Goal: Complete application form

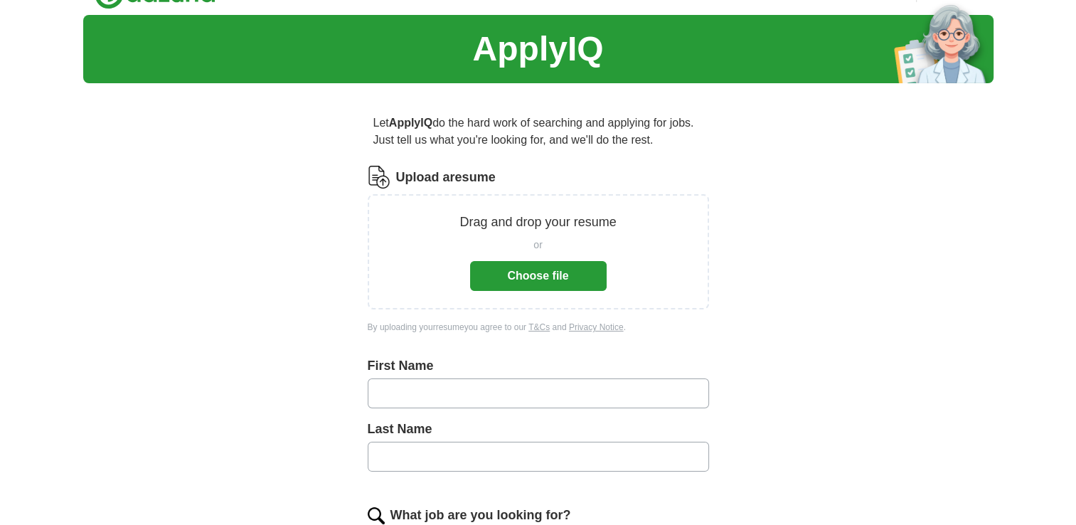
scroll to position [28, 0]
click at [538, 269] on button "Choose file" at bounding box center [538, 276] width 137 height 30
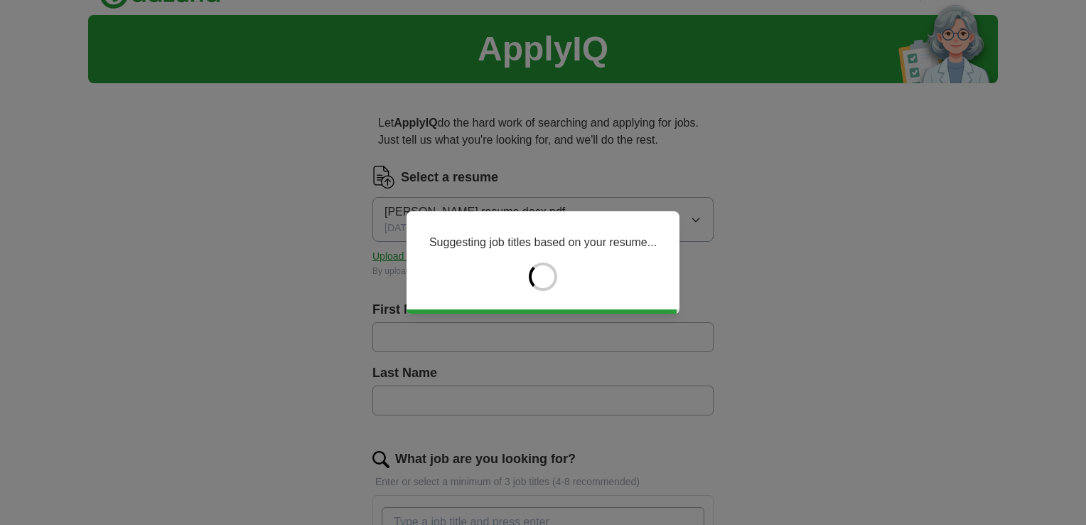
type input "******"
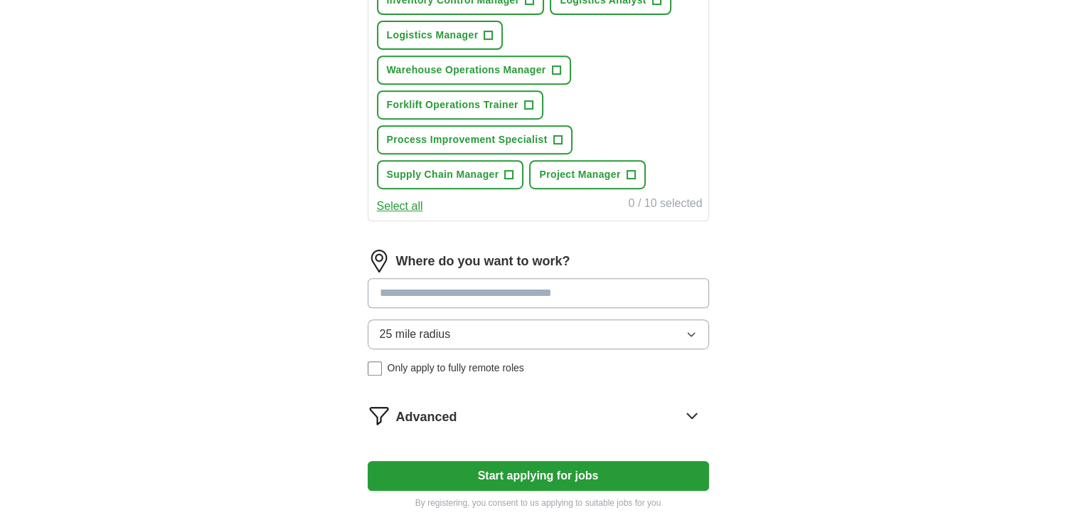
scroll to position [620, 0]
click at [691, 328] on icon "button" at bounding box center [690, 333] width 11 height 11
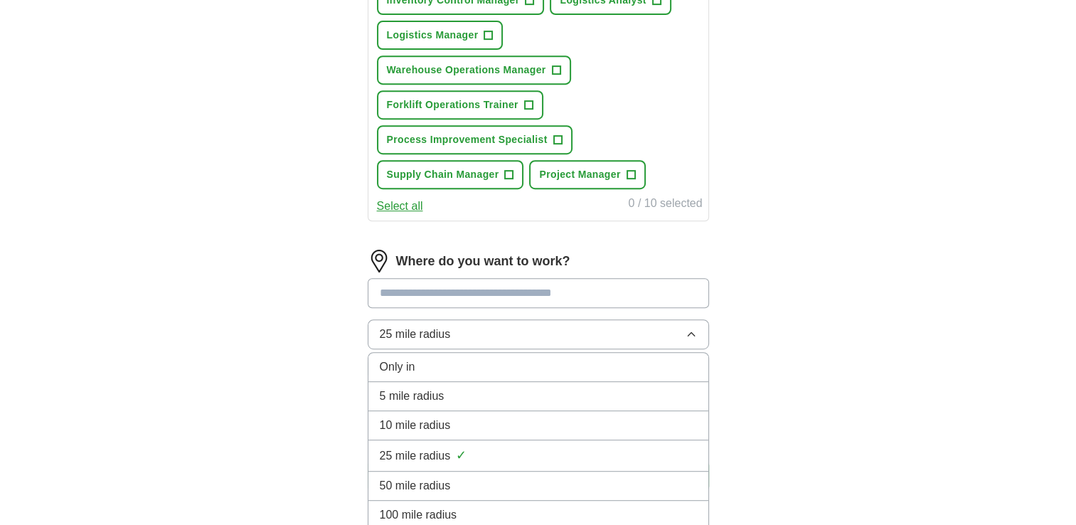
click at [662, 477] on div "50 mile radius" at bounding box center [538, 485] width 317 height 17
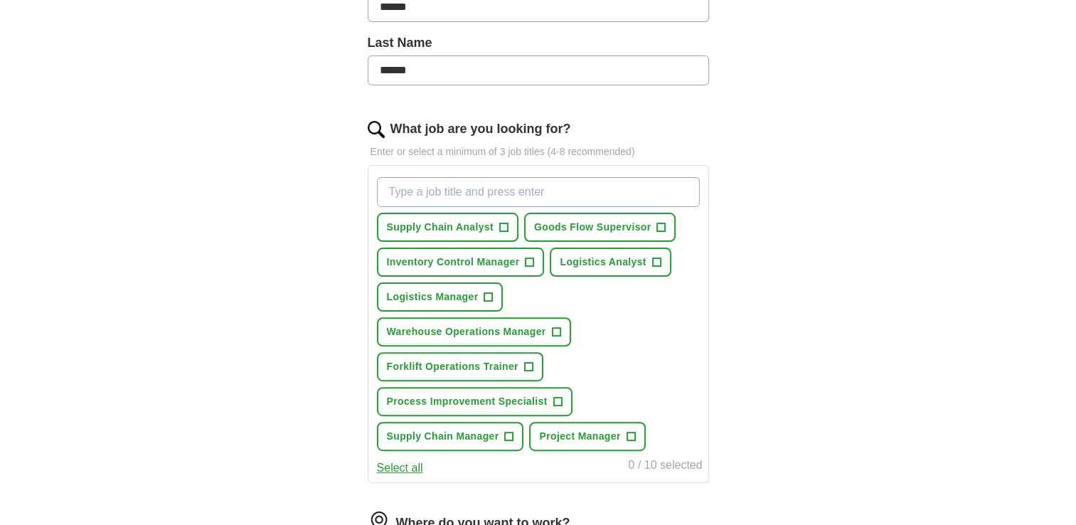
scroll to position [358, 0]
click at [407, 464] on button "Select all" at bounding box center [400, 468] width 46 height 17
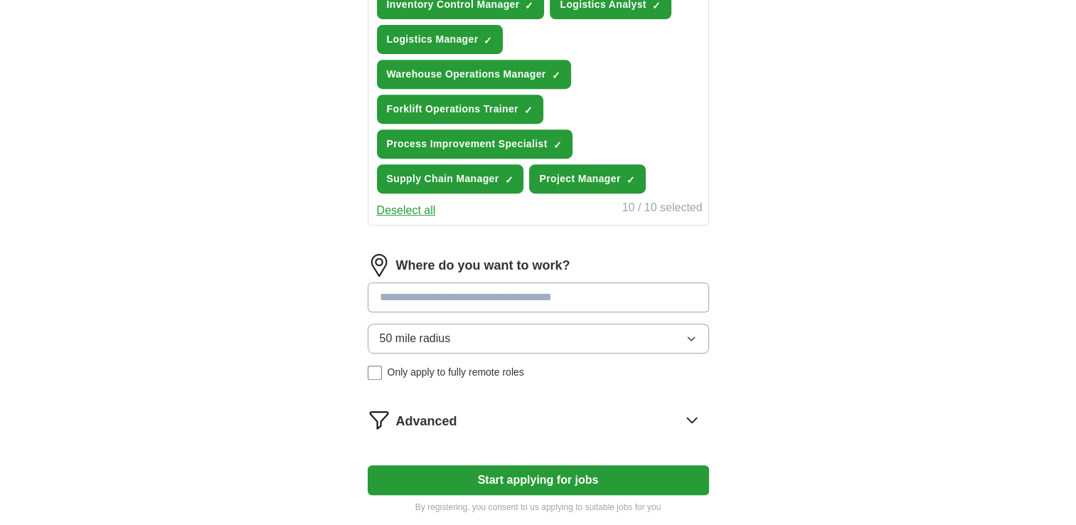
scroll to position [604, 0]
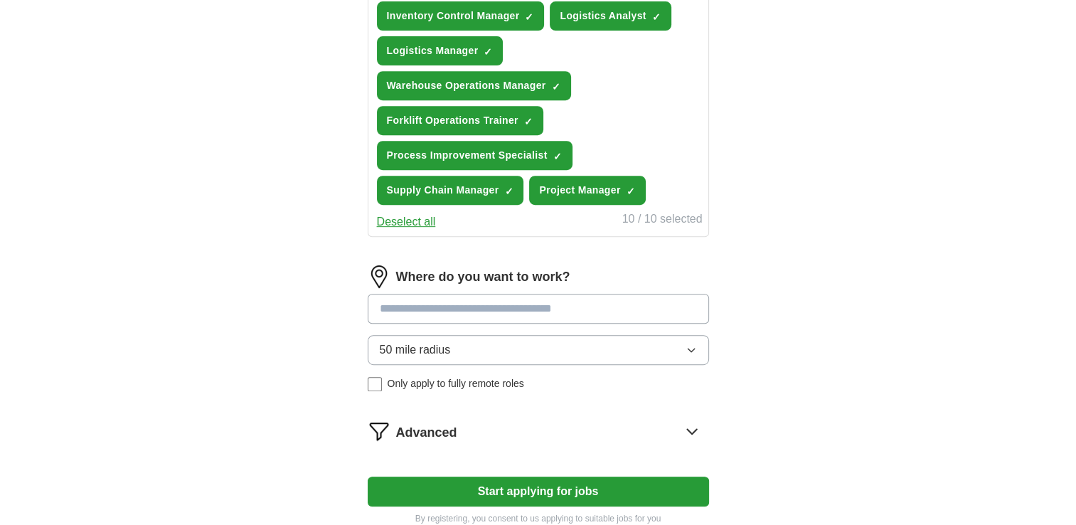
click at [408, 304] on input at bounding box center [538, 309] width 341 height 30
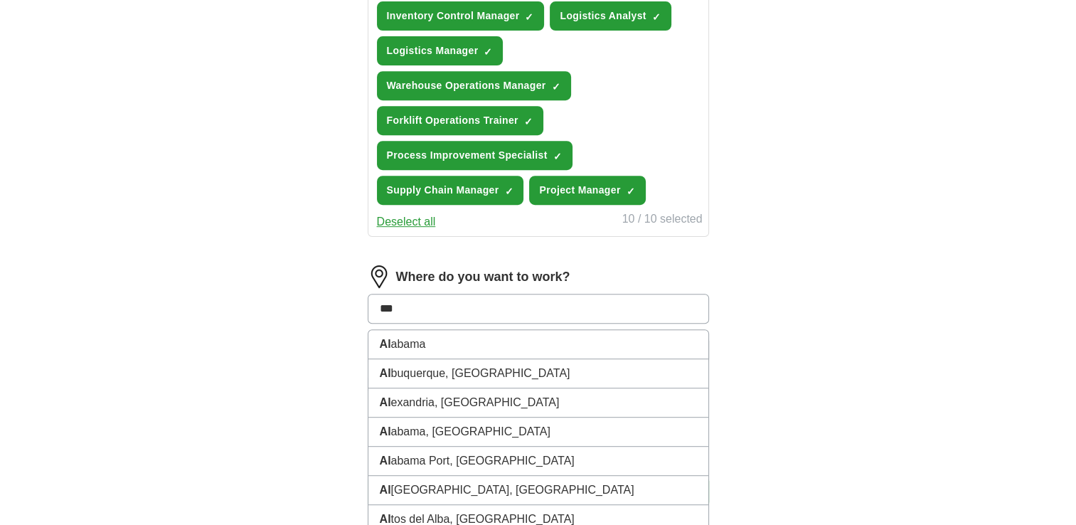
type input "****"
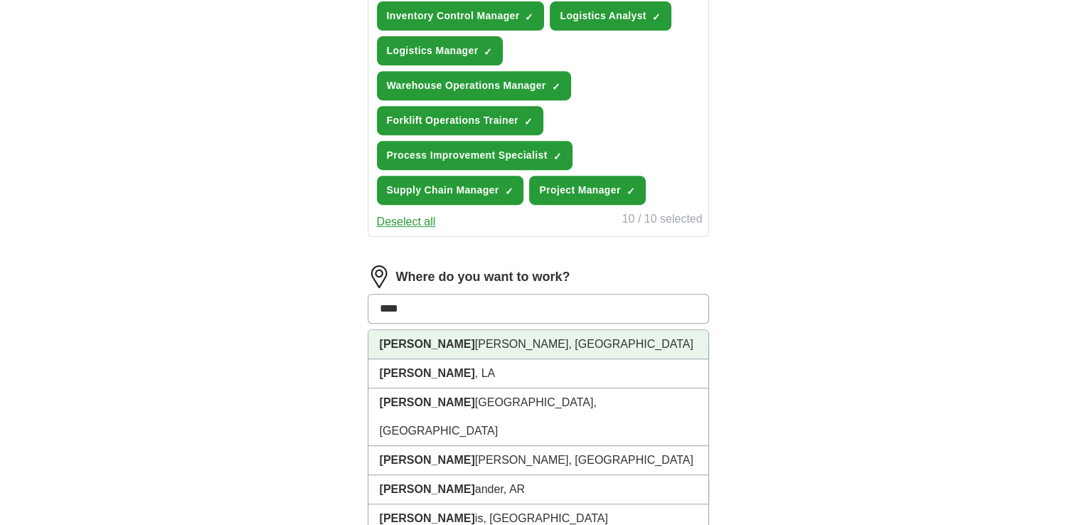
click at [418, 334] on li "[PERSON_NAME], [GEOGRAPHIC_DATA]" at bounding box center [538, 344] width 340 height 29
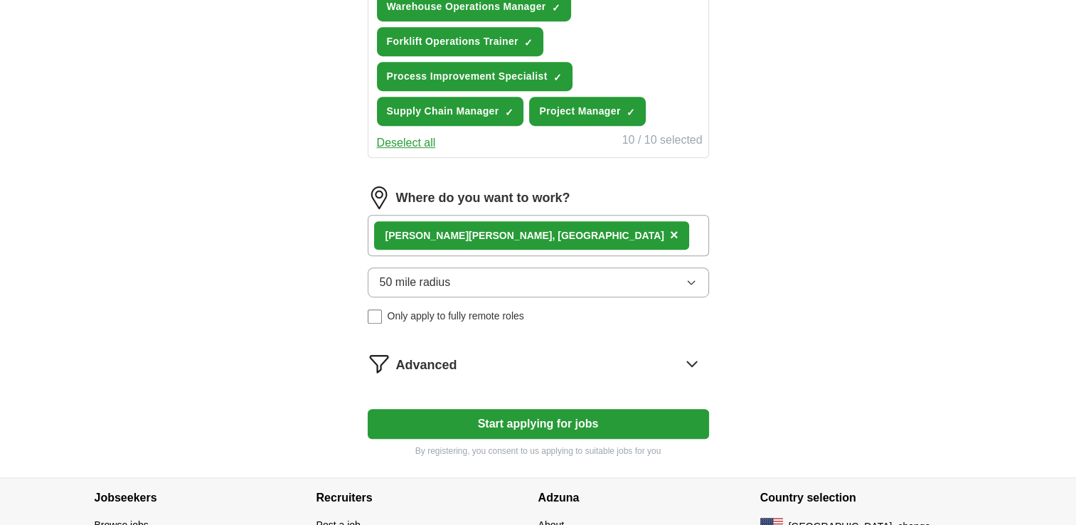
scroll to position [684, 0]
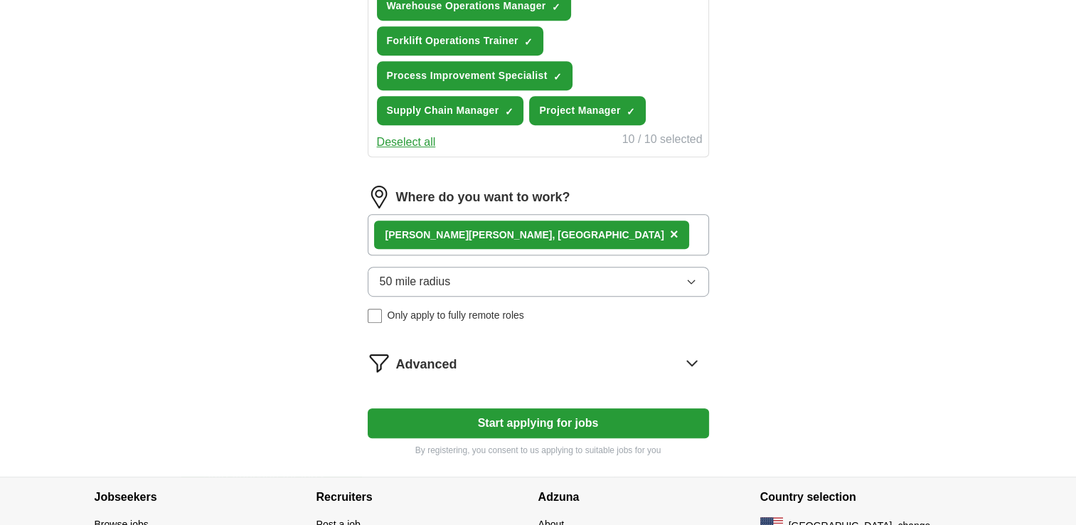
click at [691, 357] on icon at bounding box center [691, 362] width 23 height 23
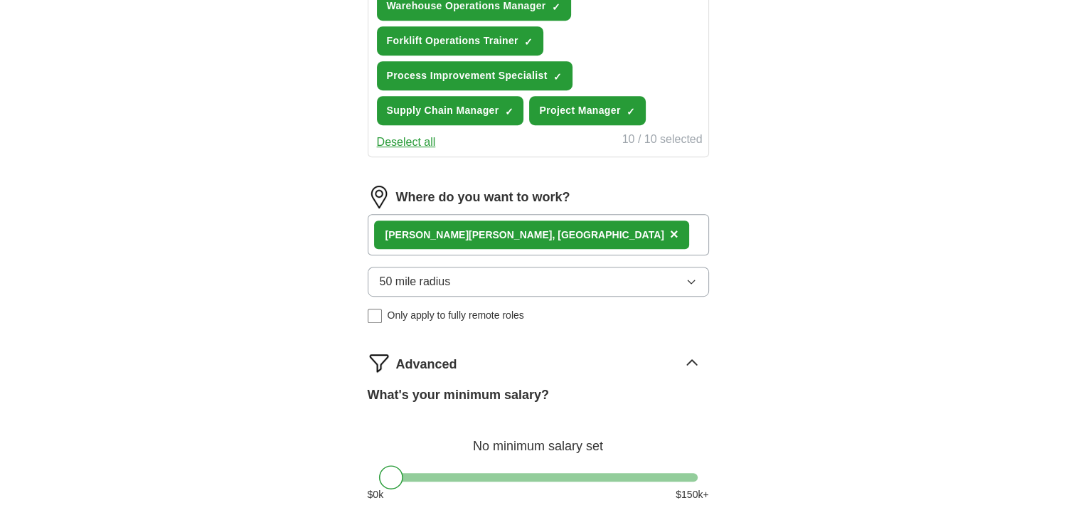
click at [515, 473] on div at bounding box center [538, 477] width 319 height 9
click at [486, 473] on div at bounding box center [538, 477] width 319 height 9
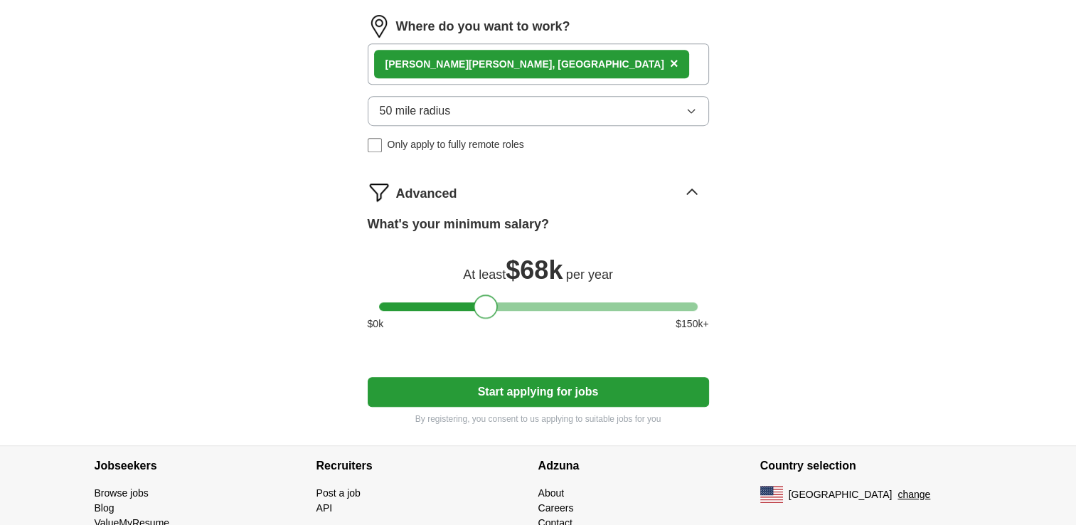
scroll to position [875, 0]
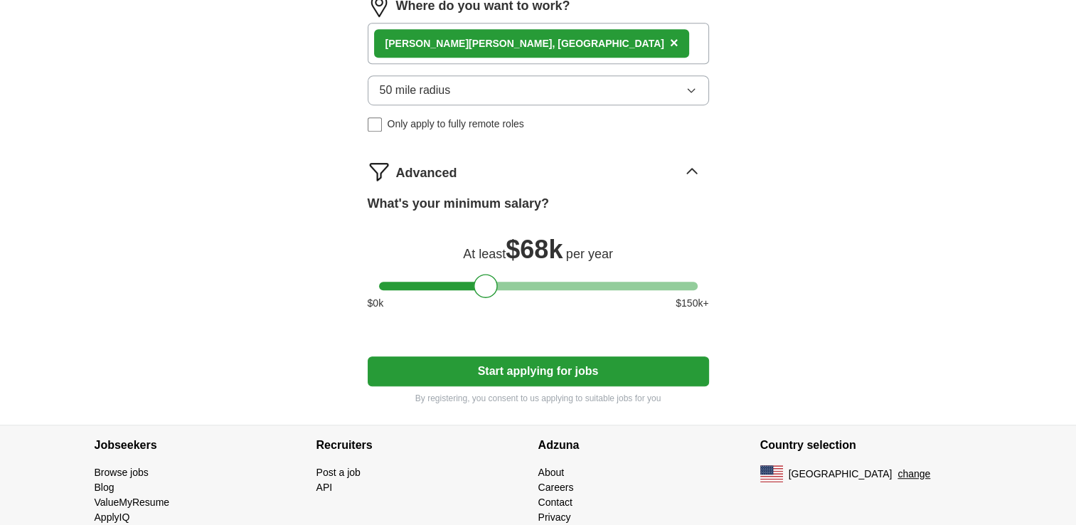
click at [559, 370] on button "Start applying for jobs" at bounding box center [538, 371] width 341 height 30
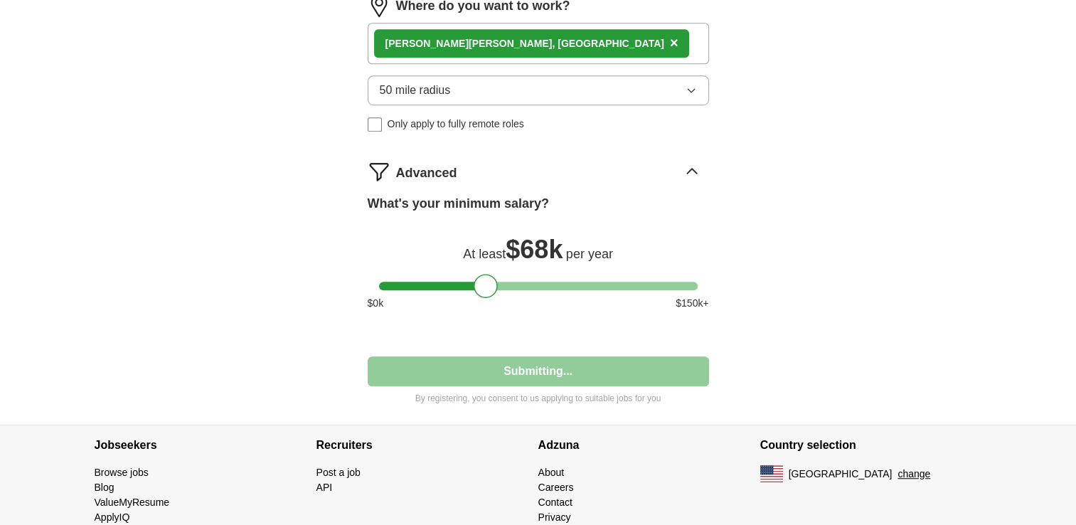
select select "**"
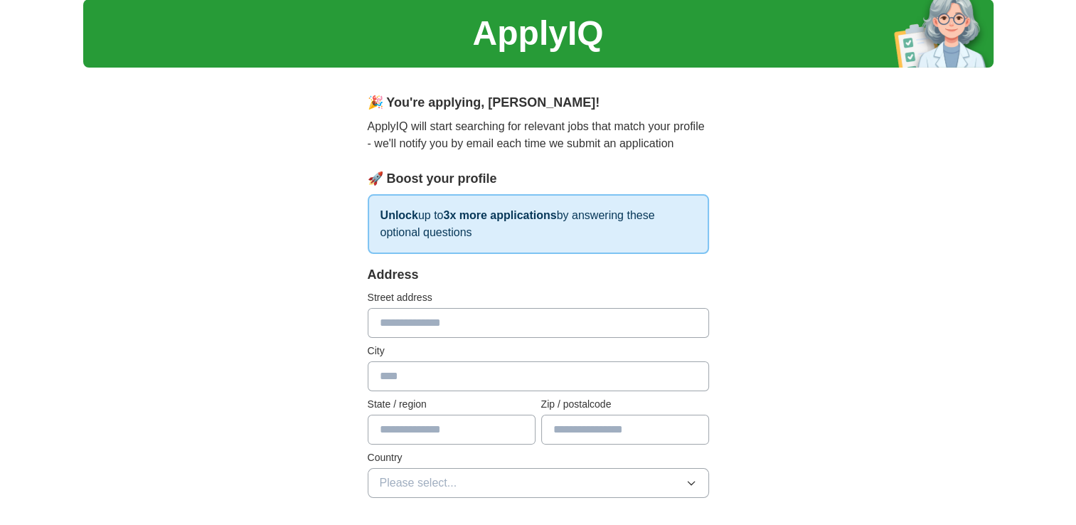
scroll to position [0, 0]
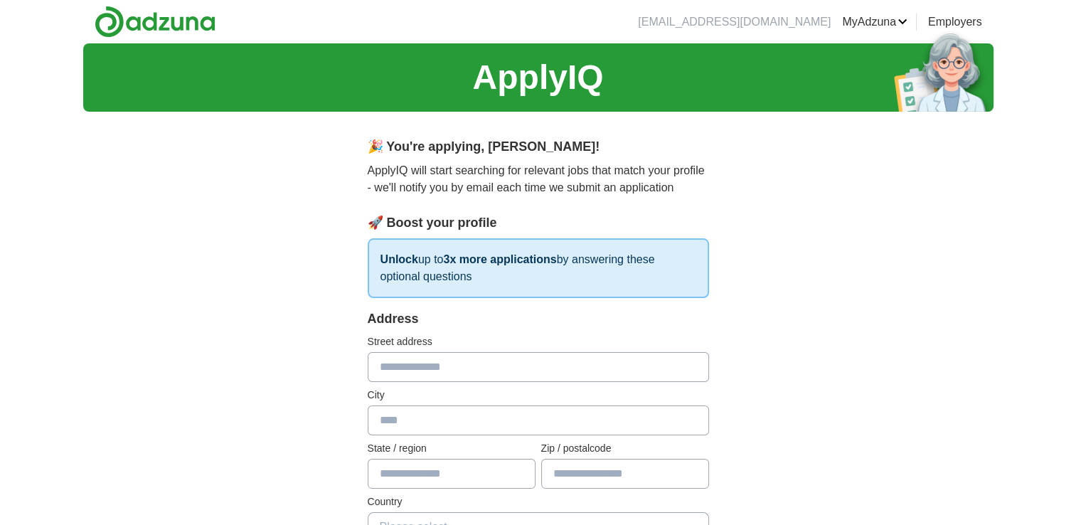
click at [429, 363] on input "text" at bounding box center [538, 367] width 341 height 30
type input "**********"
type input "********"
type input "*****"
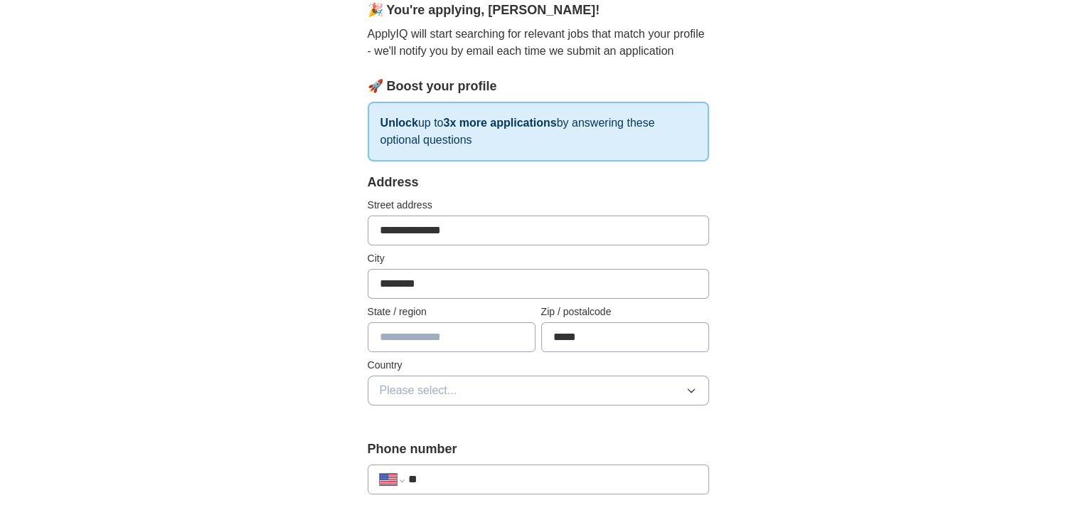
scroll to position [137, 0]
click at [404, 333] on input "text" at bounding box center [452, 337] width 168 height 30
type input "**"
click at [415, 386] on span "Please select..." at bounding box center [418, 390] width 77 height 17
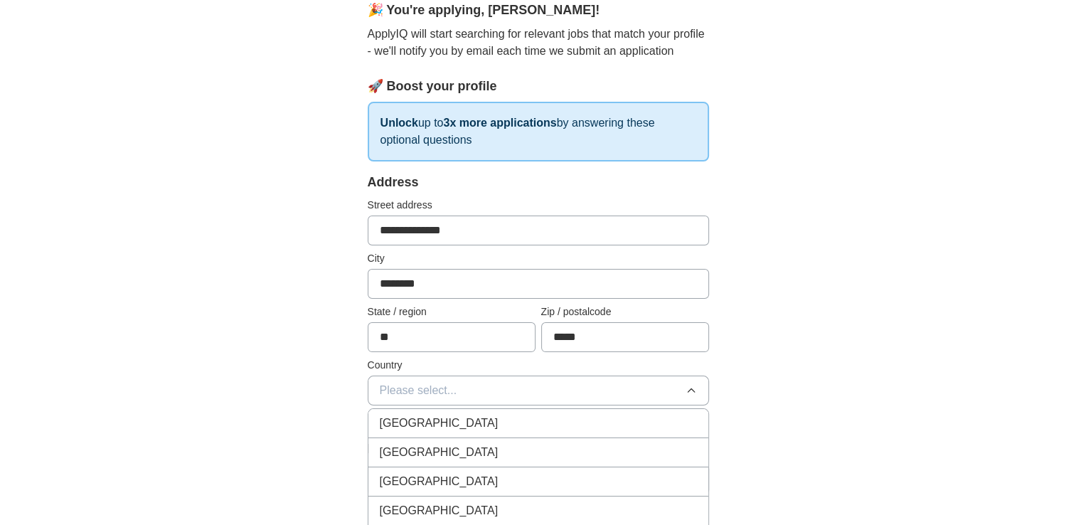
click at [419, 447] on span "[GEOGRAPHIC_DATA]" at bounding box center [439, 452] width 119 height 17
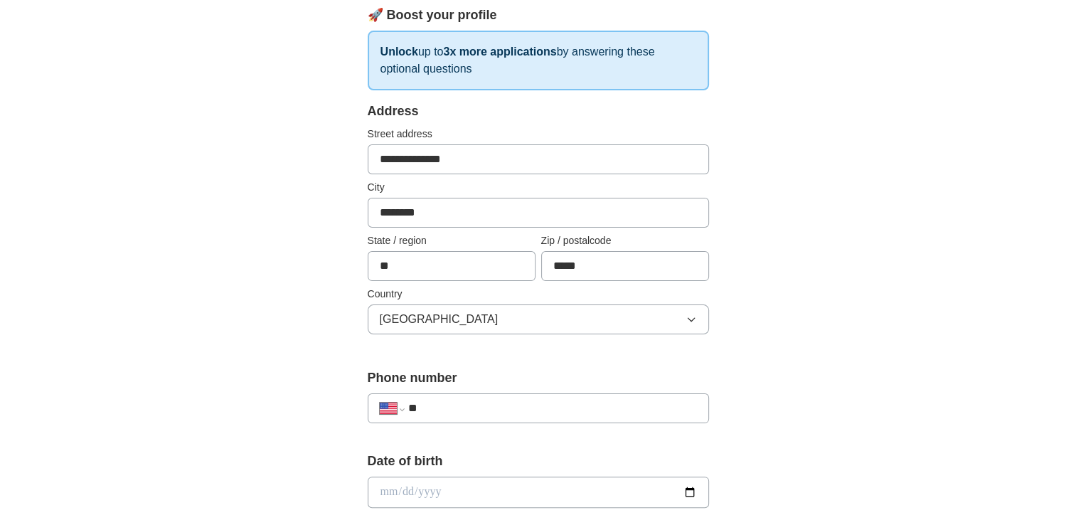
scroll to position [224, 0]
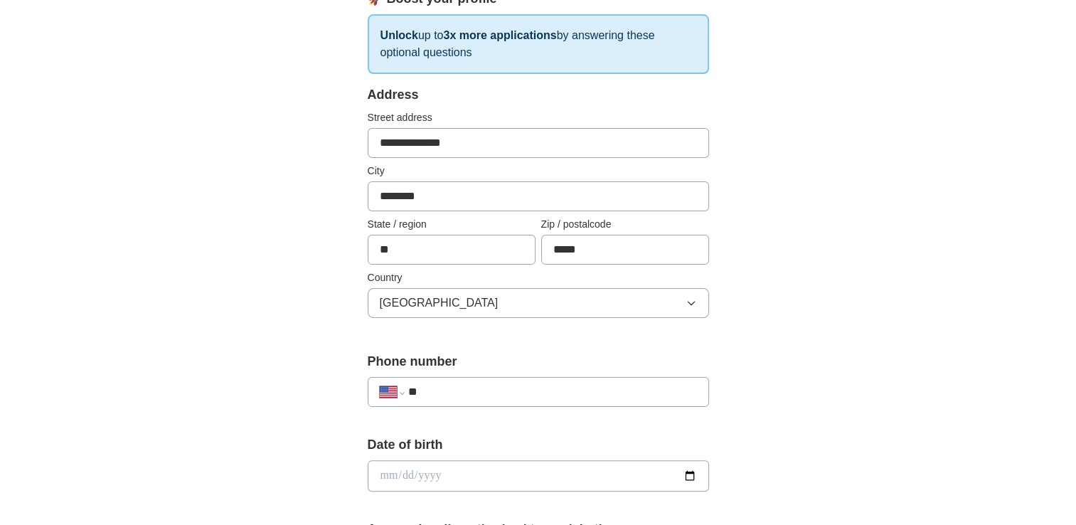
click at [465, 387] on input "**" at bounding box center [551, 391] width 289 height 17
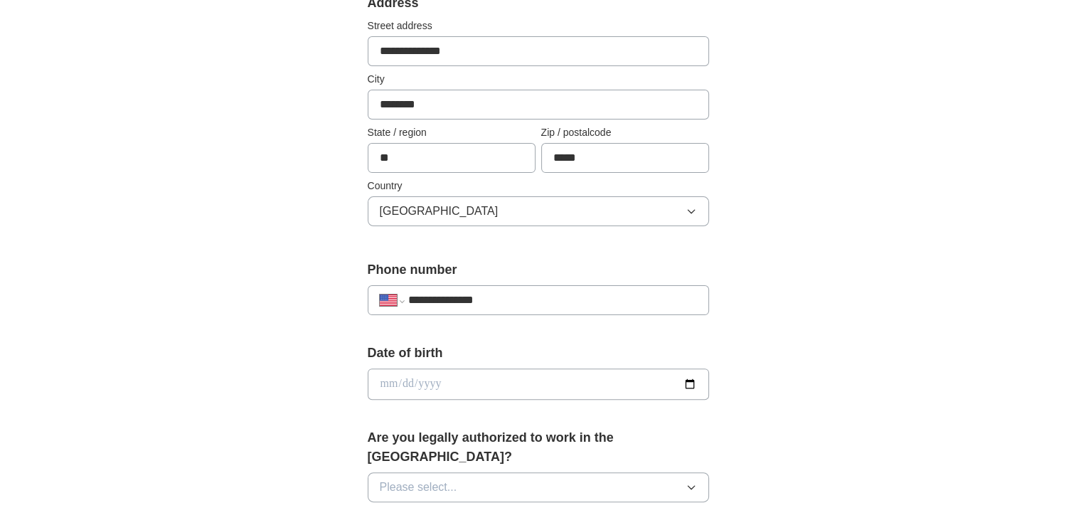
scroll to position [316, 0]
type input "**********"
click at [685, 380] on input "date" at bounding box center [538, 383] width 341 height 31
type input "**********"
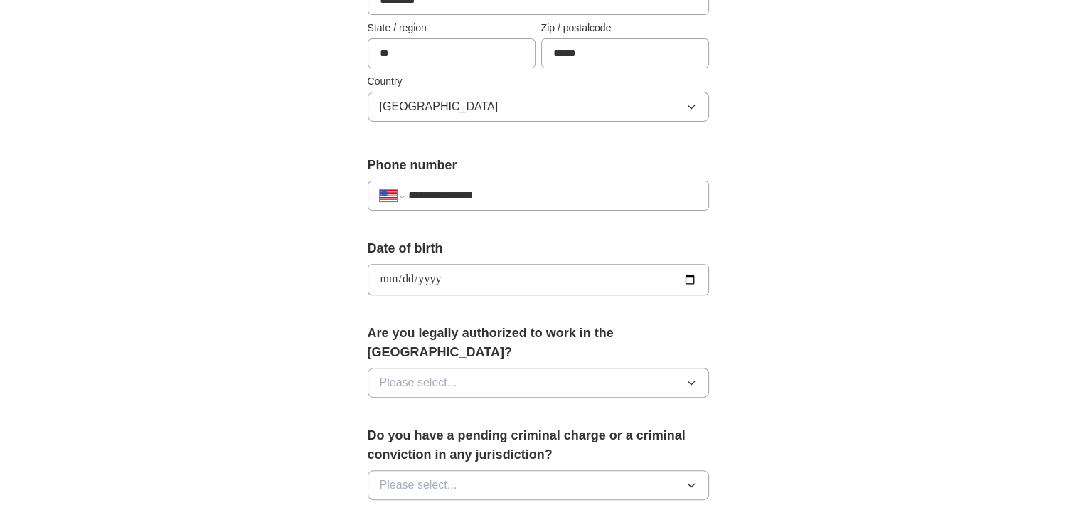
scroll to position [429, 0]
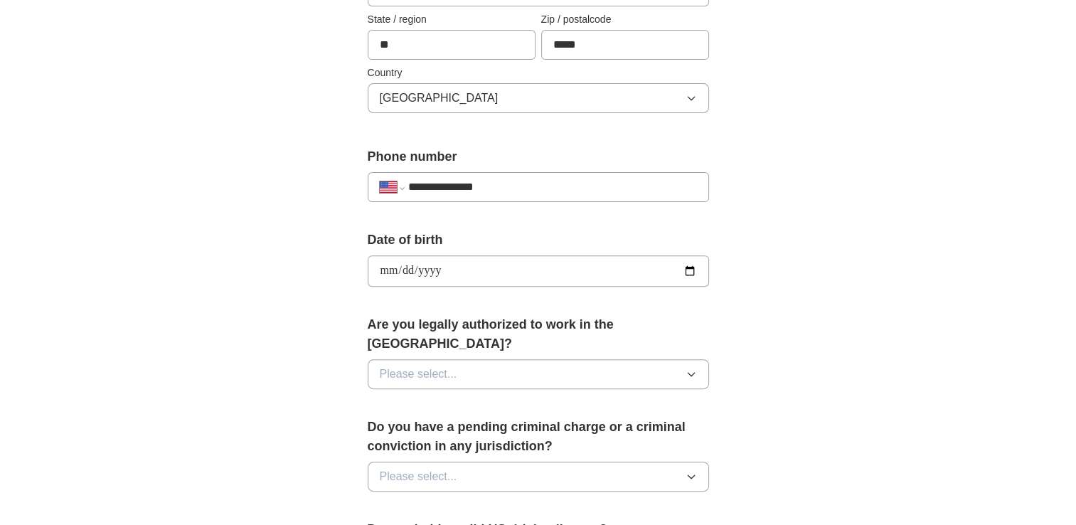
click at [696, 368] on icon "button" at bounding box center [690, 373] width 11 height 11
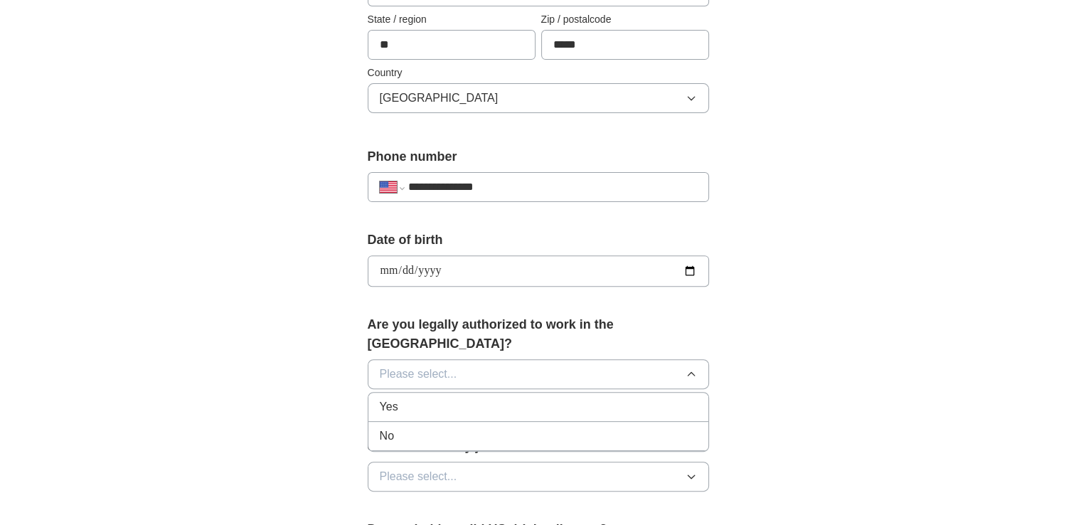
click at [653, 398] on div "Yes" at bounding box center [538, 406] width 317 height 17
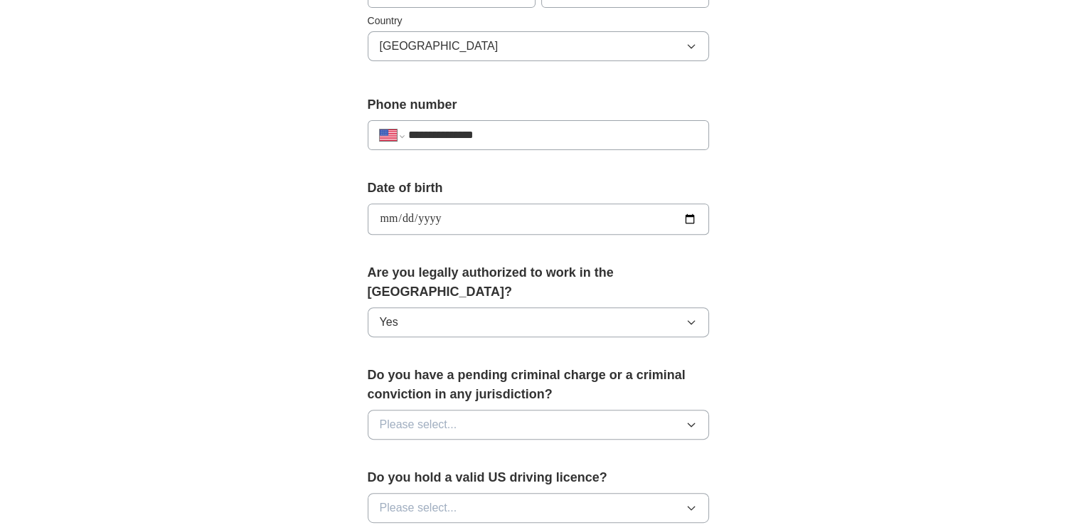
scroll to position [509, 0]
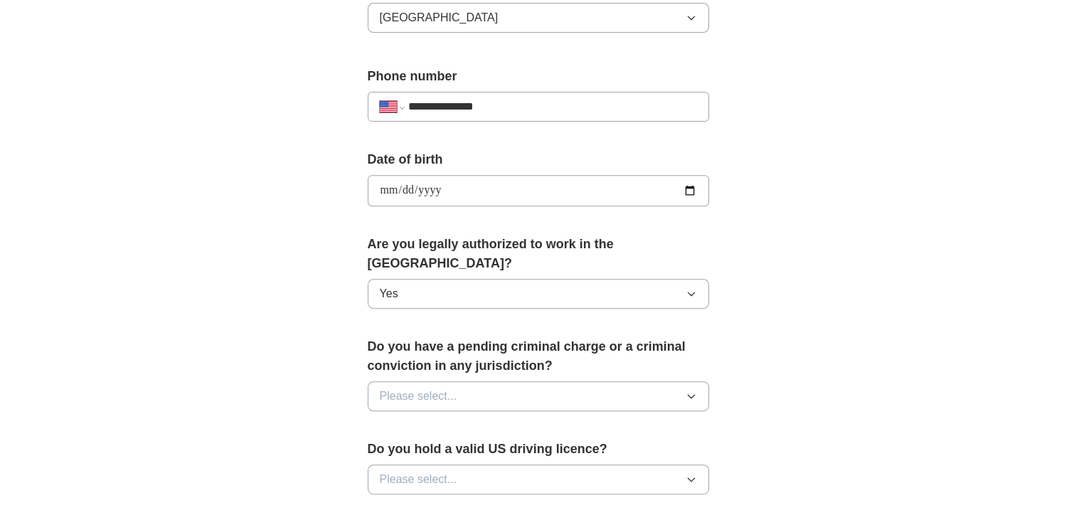
click at [692, 390] on icon "button" at bounding box center [690, 395] width 11 height 11
click at [673, 449] on div "No" at bounding box center [538, 457] width 317 height 17
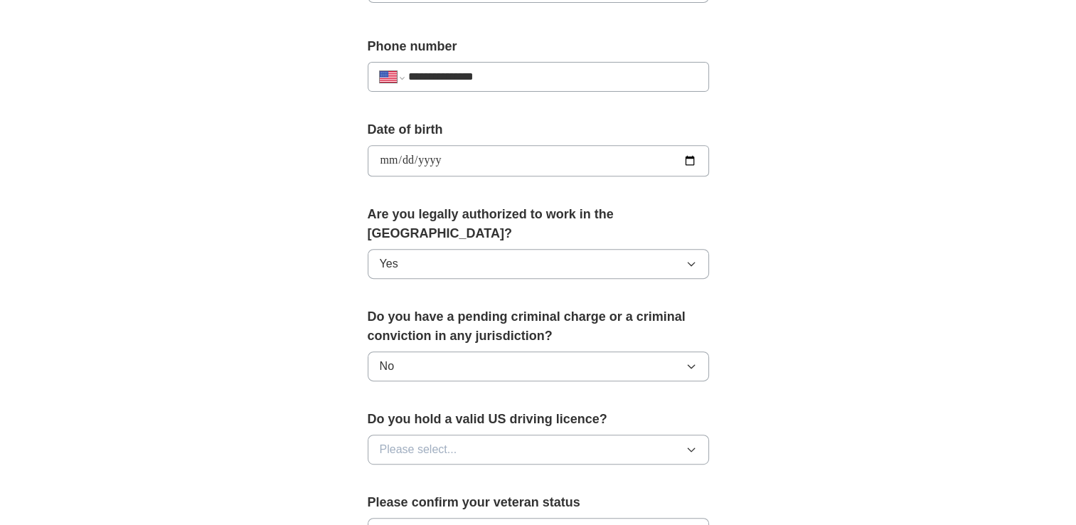
scroll to position [562, 0]
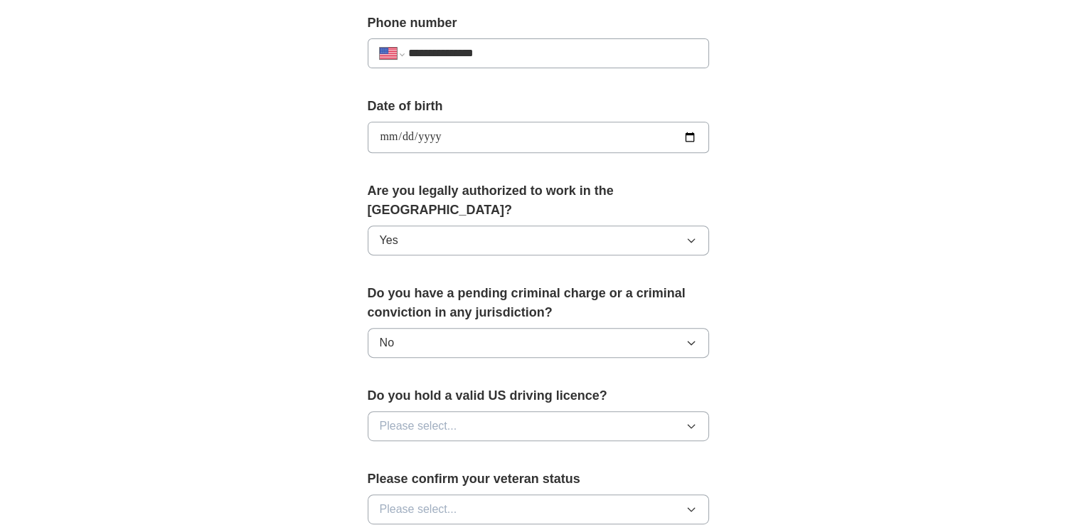
click at [691, 420] on icon "button" at bounding box center [690, 425] width 11 height 11
click at [673, 450] on div "Yes" at bounding box center [538, 458] width 317 height 17
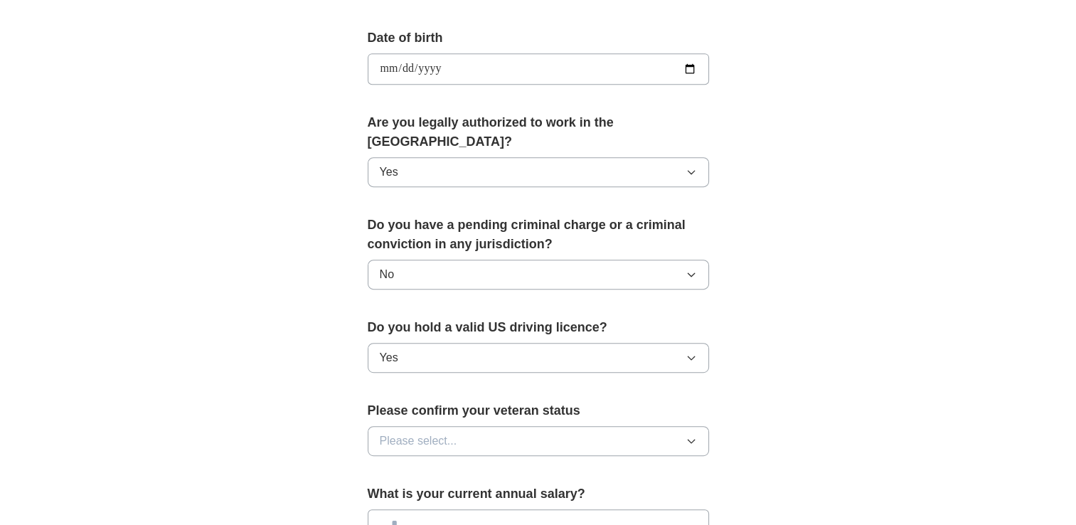
scroll to position [631, 0]
click at [690, 434] on icon "button" at bounding box center [690, 439] width 11 height 11
click at [677, 464] on div "Not applicable" at bounding box center [538, 472] width 317 height 17
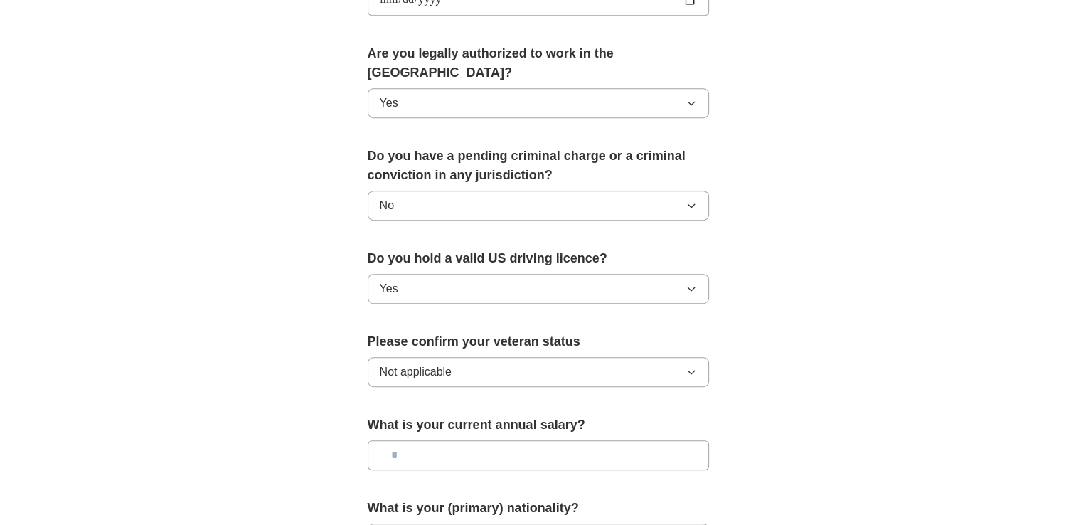
scroll to position [716, 0]
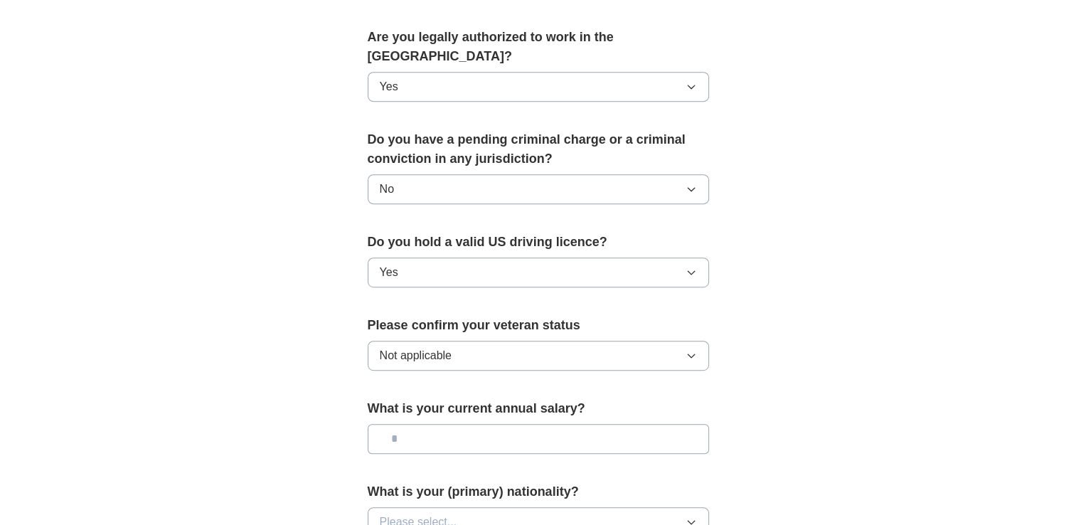
click at [567, 424] on input "text" at bounding box center [538, 439] width 341 height 30
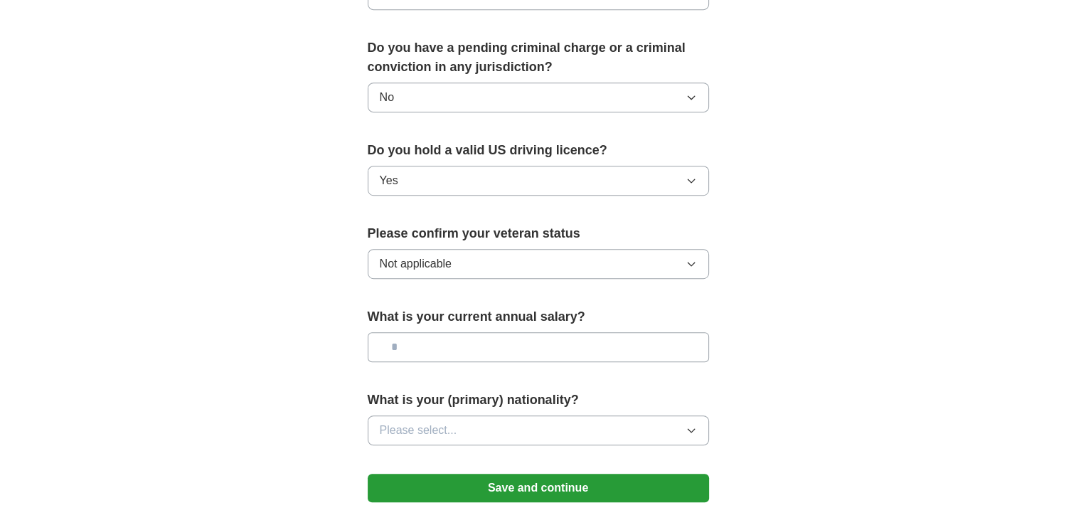
scroll to position [809, 0]
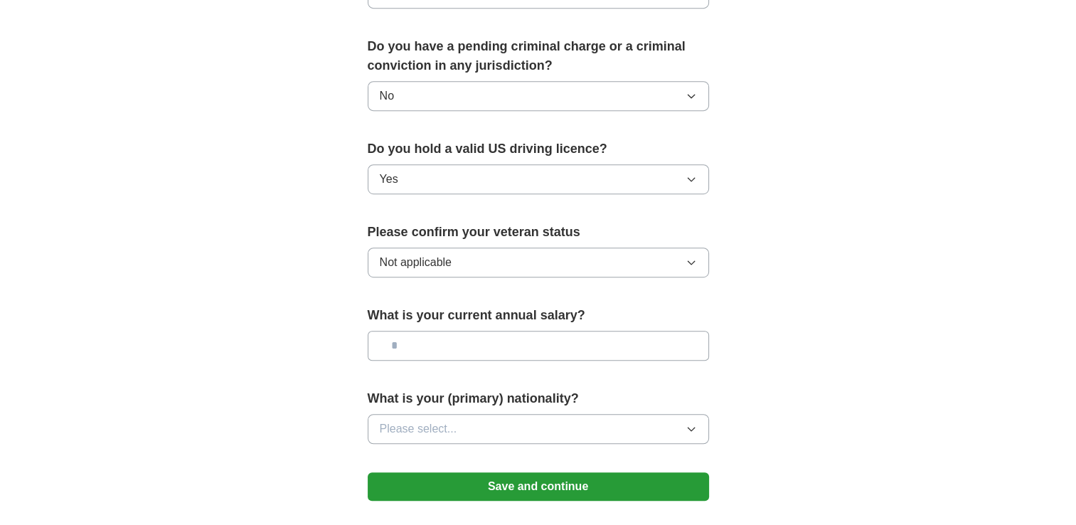
click at [692, 423] on icon "button" at bounding box center [690, 428] width 11 height 11
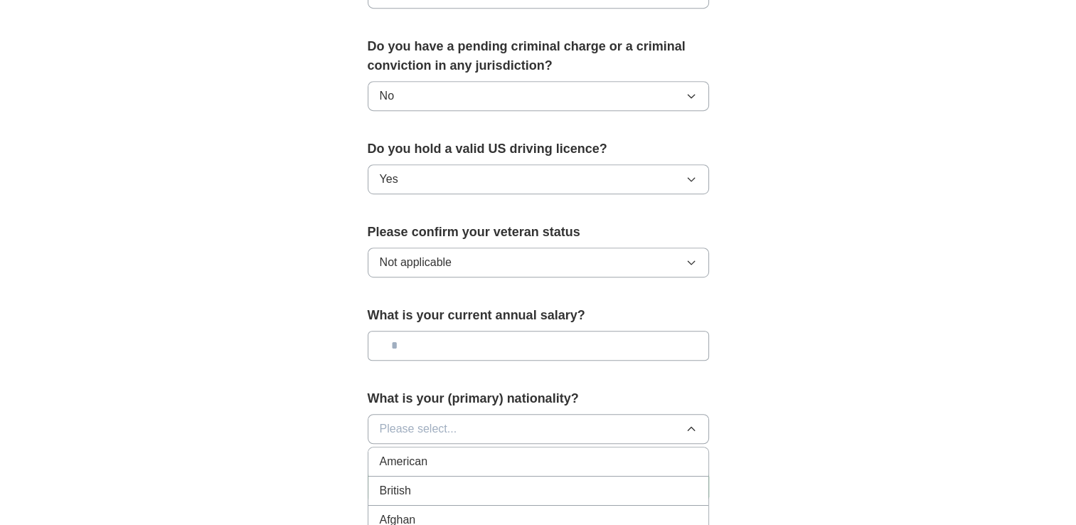
click at [671, 453] on div "American" at bounding box center [538, 461] width 317 height 17
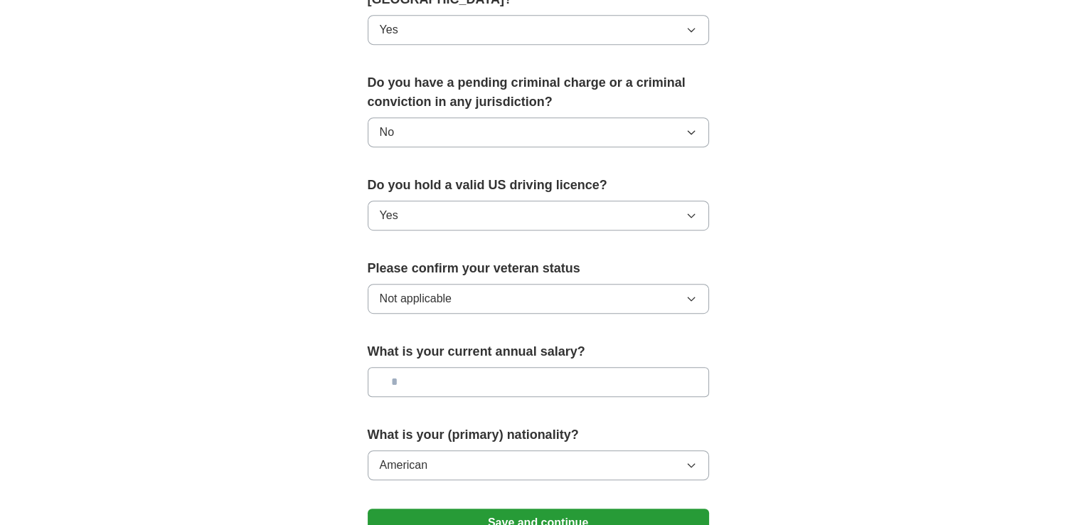
scroll to position [772, 0]
click at [562, 368] on input "text" at bounding box center [538, 383] width 341 height 30
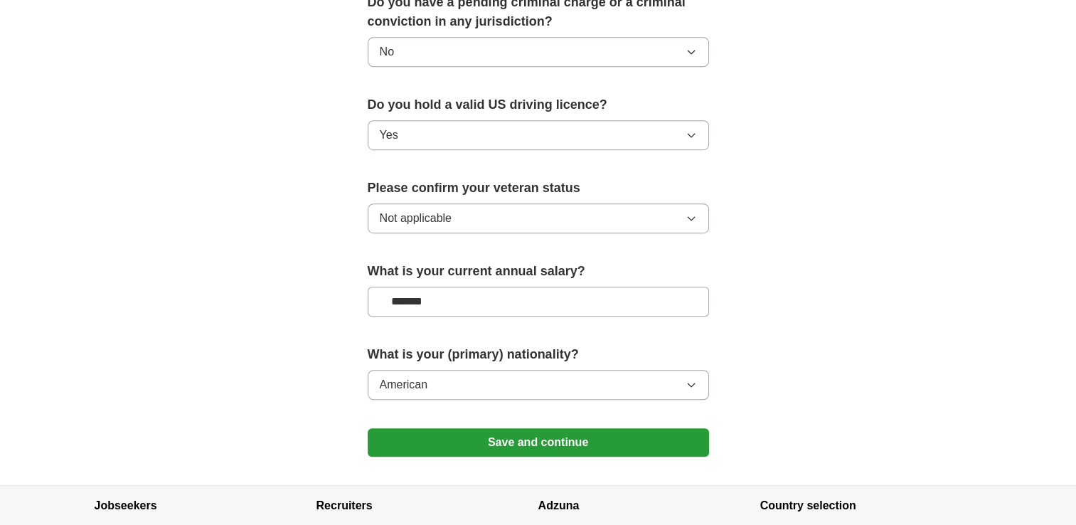
scroll to position [867, 0]
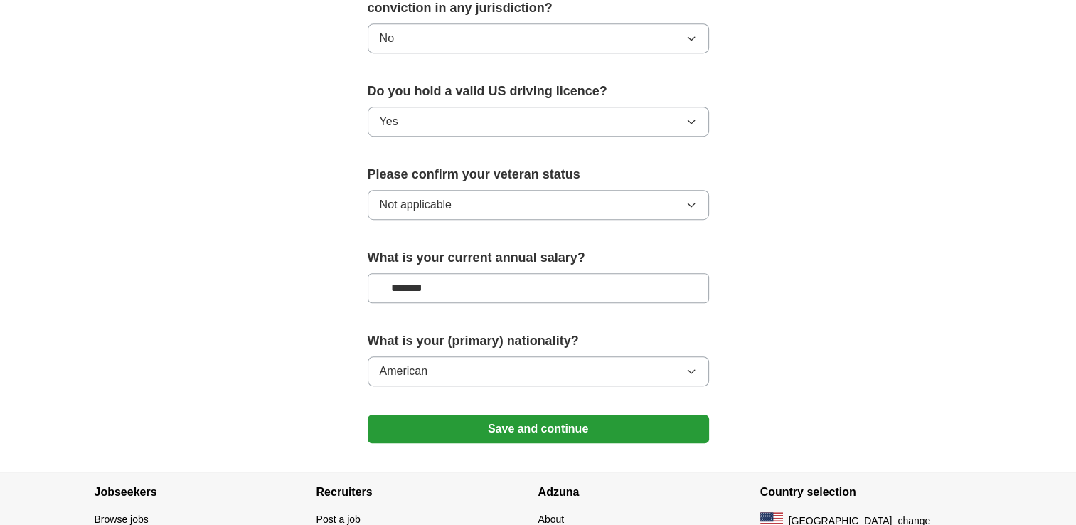
type input "*******"
click at [535, 415] on button "Save and continue" at bounding box center [538, 429] width 341 height 28
